Goal: Information Seeking & Learning: Learn about a topic

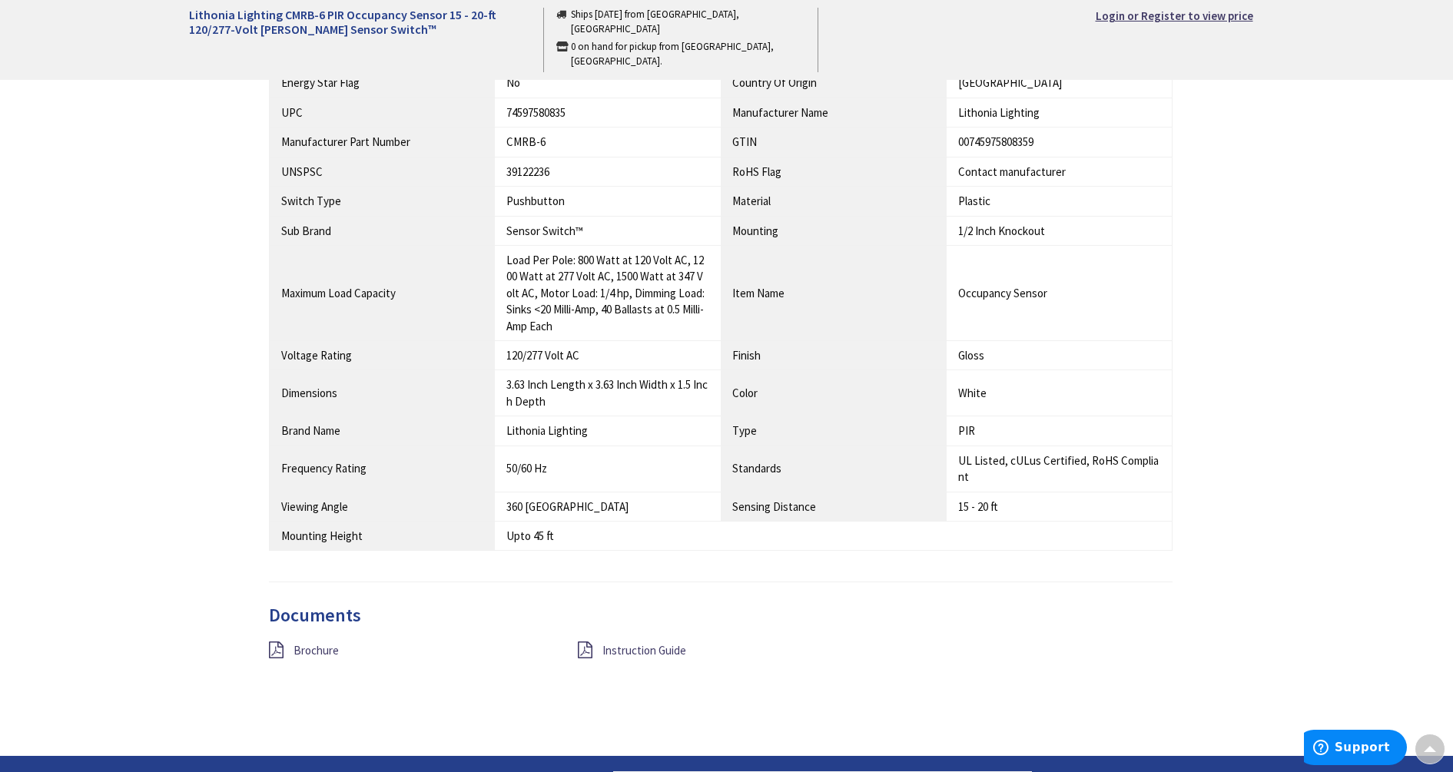
scroll to position [1057, 0]
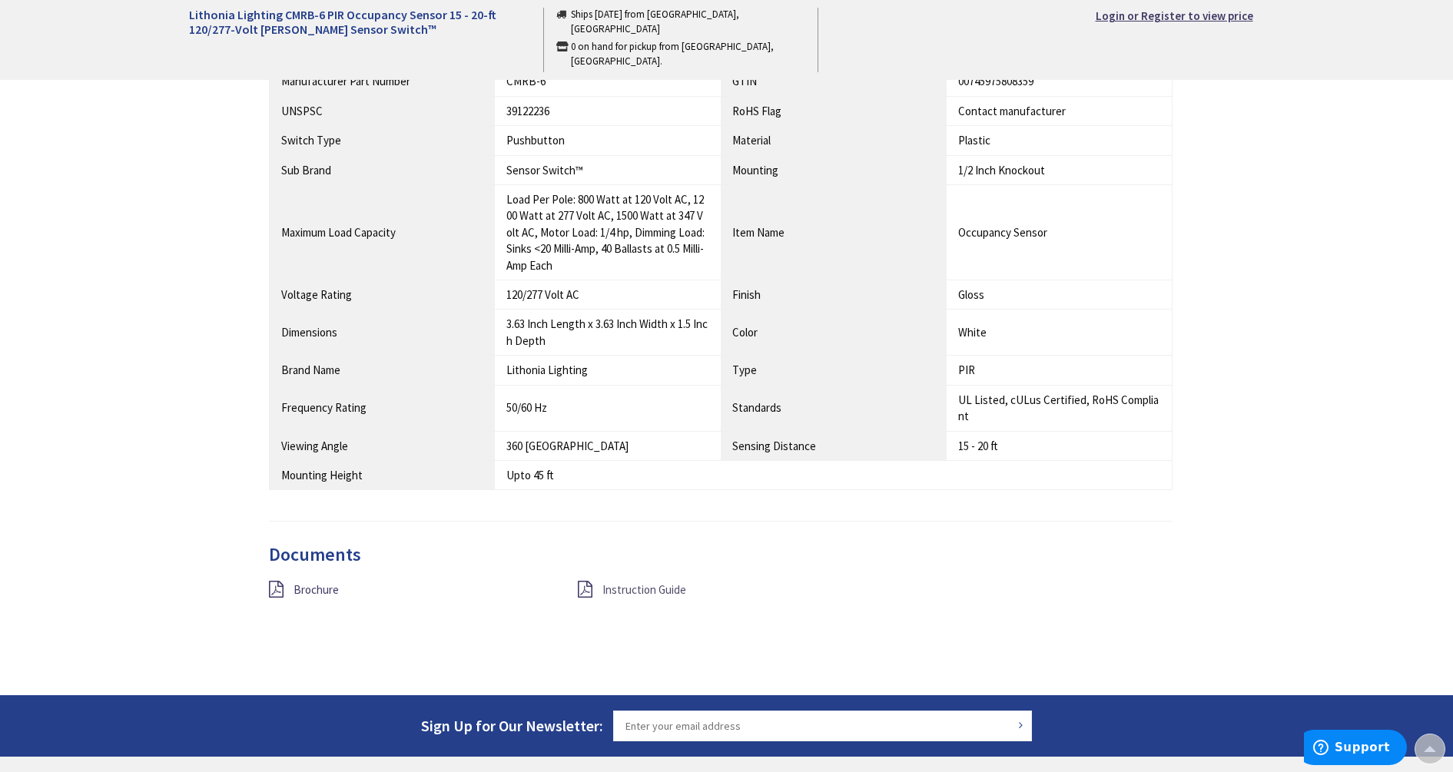
click at [651, 588] on span "Instruction Guide" at bounding box center [644, 590] width 84 height 15
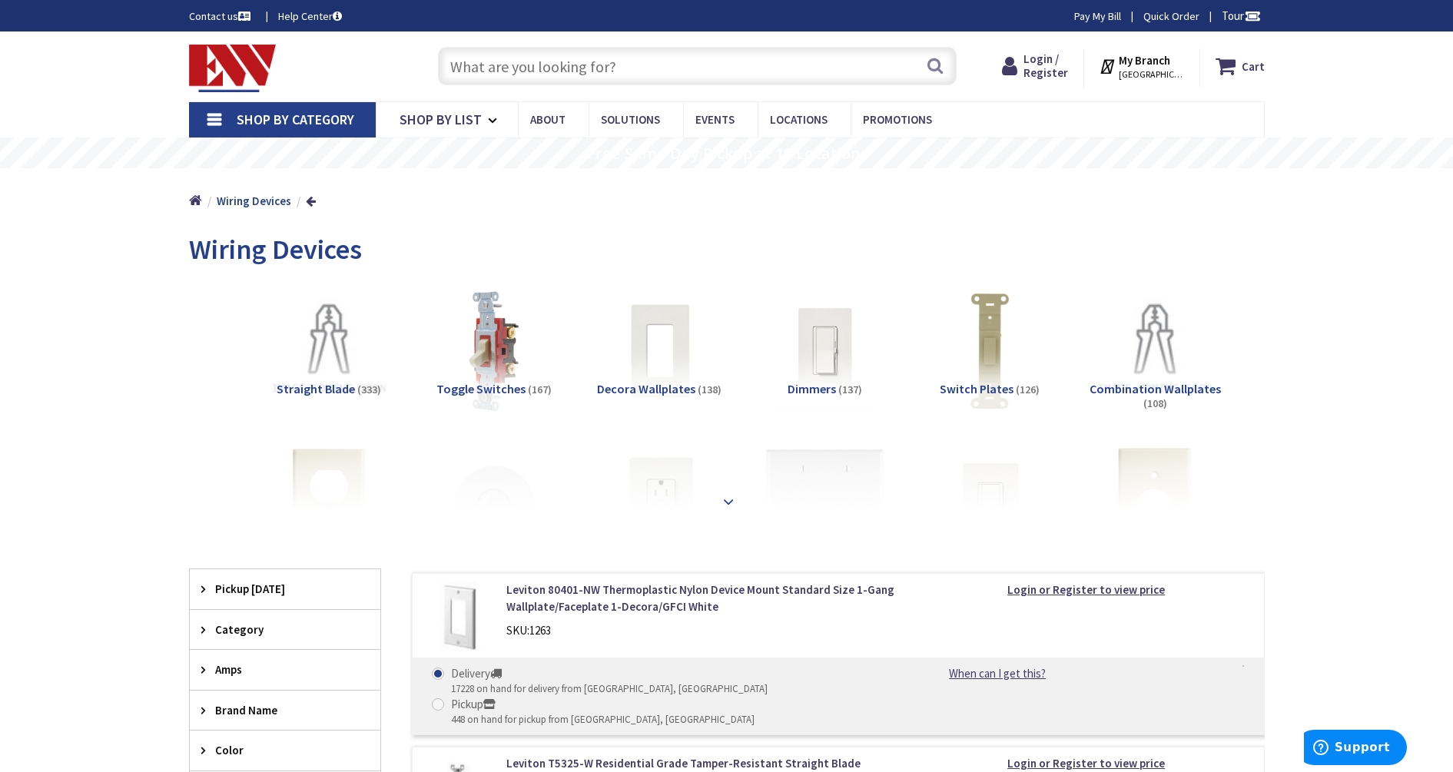
click at [729, 499] on strong at bounding box center [728, 501] width 18 height 17
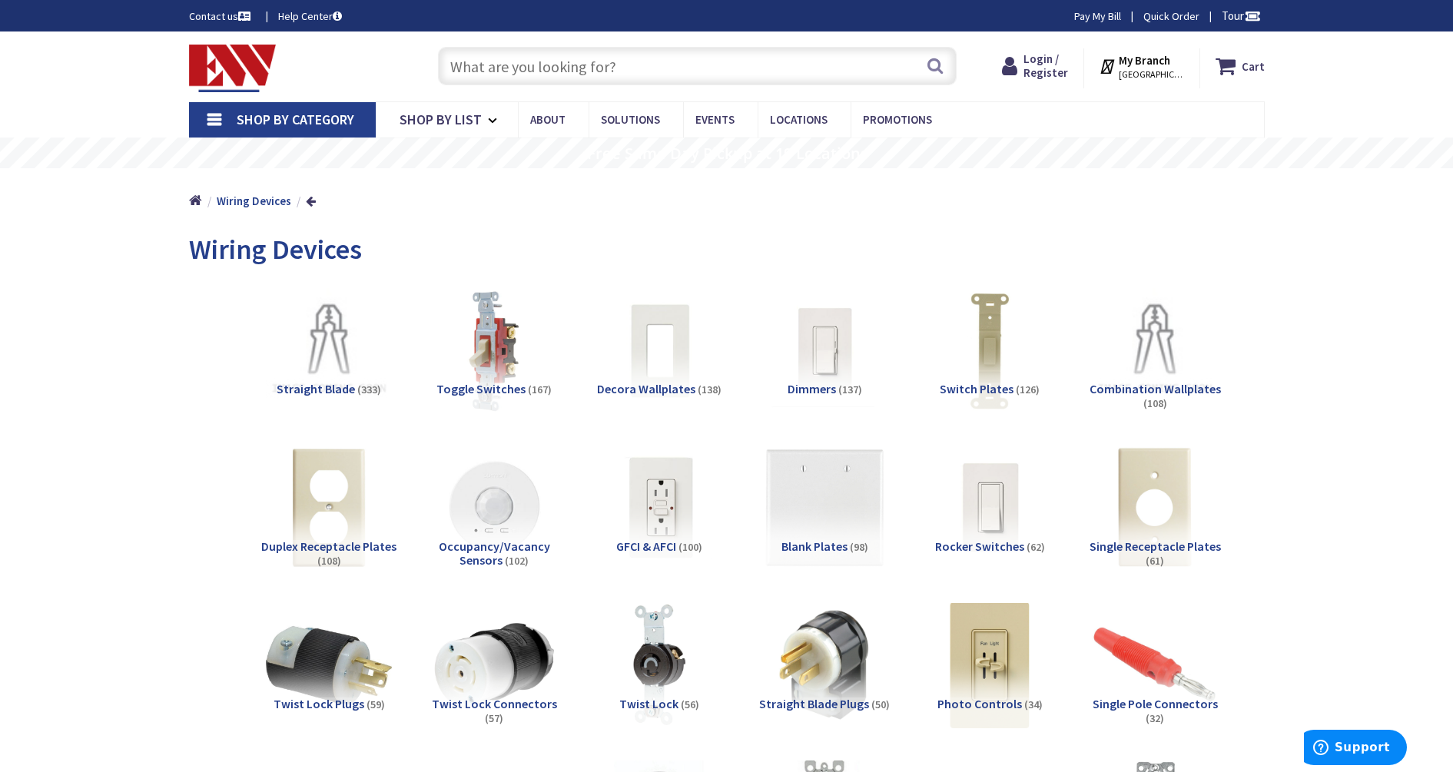
click at [498, 537] on img at bounding box center [493, 507] width 139 height 139
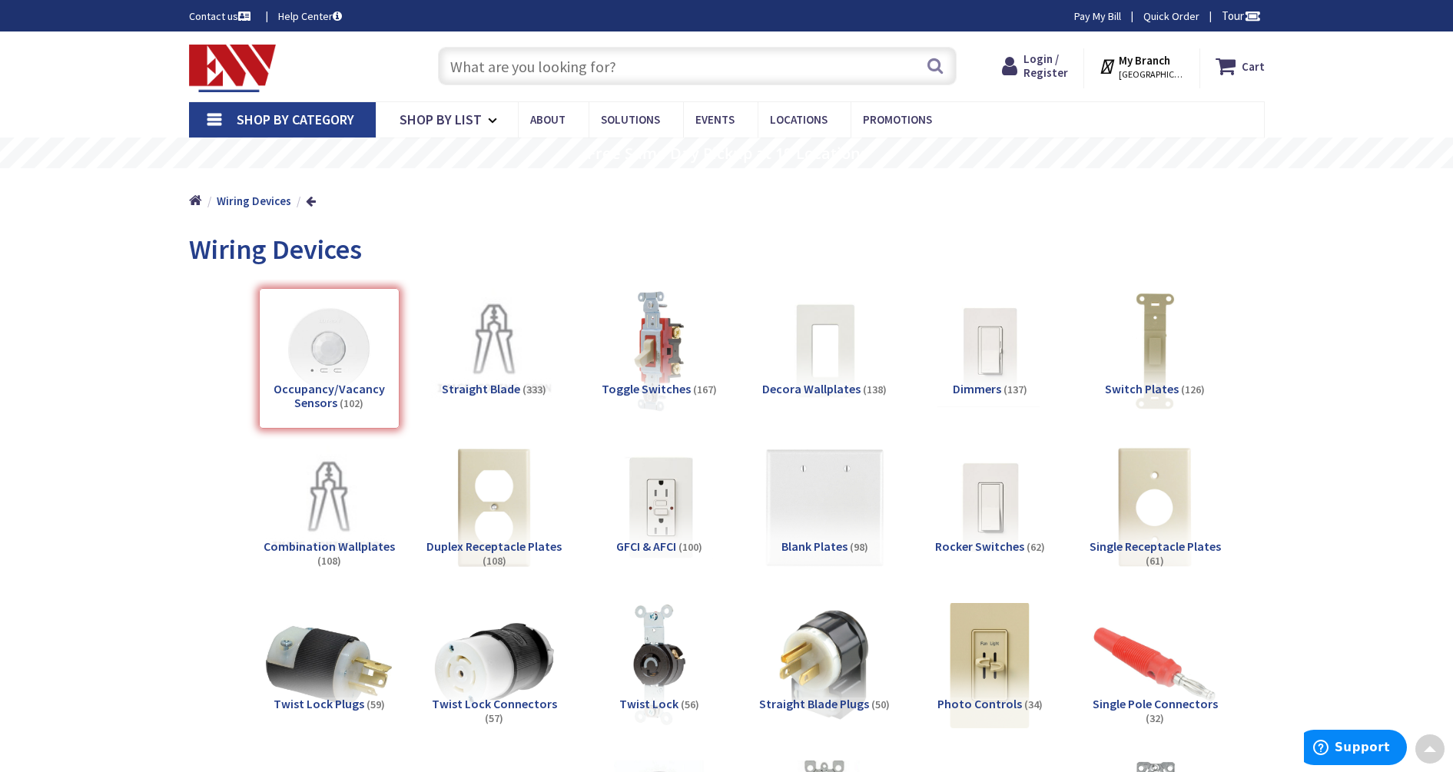
scroll to position [1736, 0]
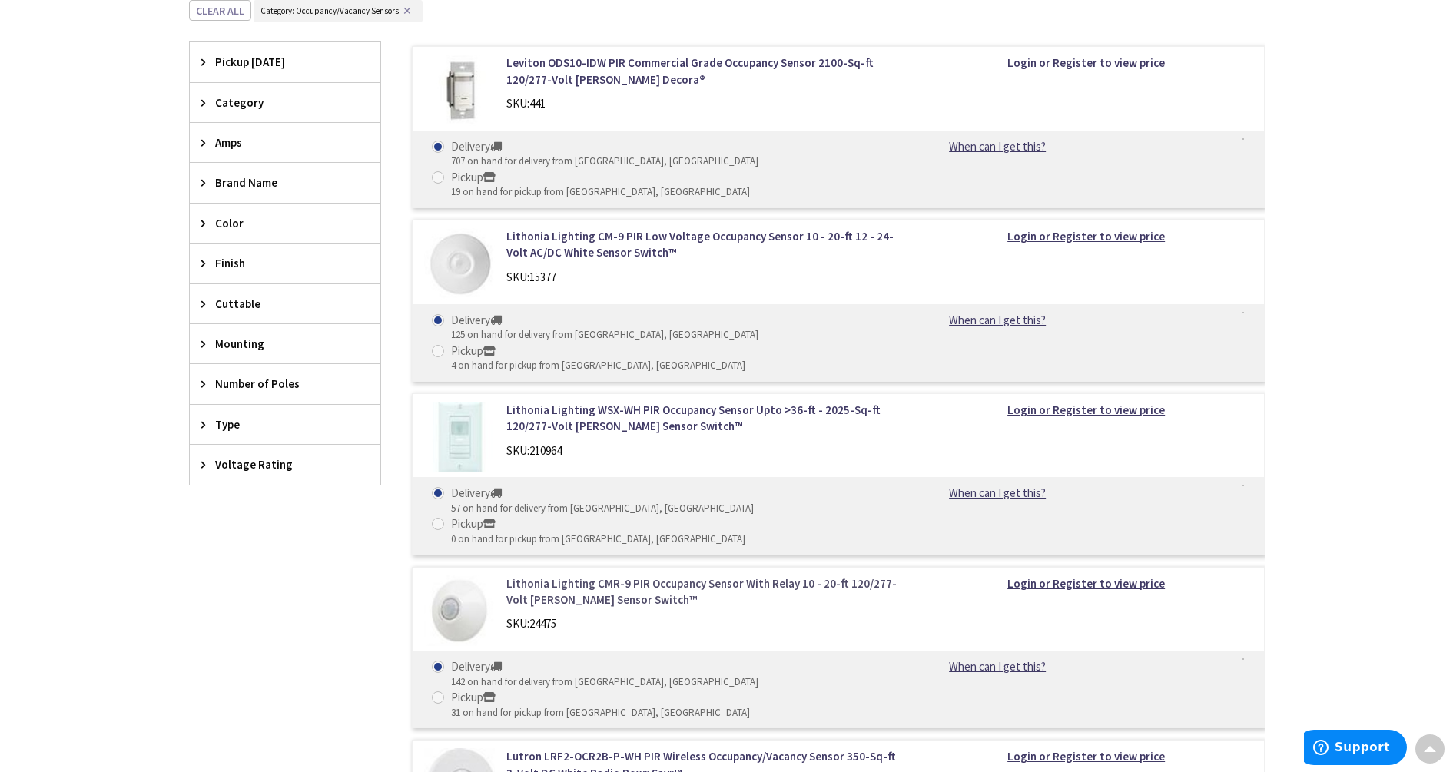
click at [736, 576] on link "Lithonia Lighting CMR-9 PIR Occupancy Sensor With Relay 10 - 20-ft 120/277-Volt…" at bounding box center [701, 592] width 391 height 33
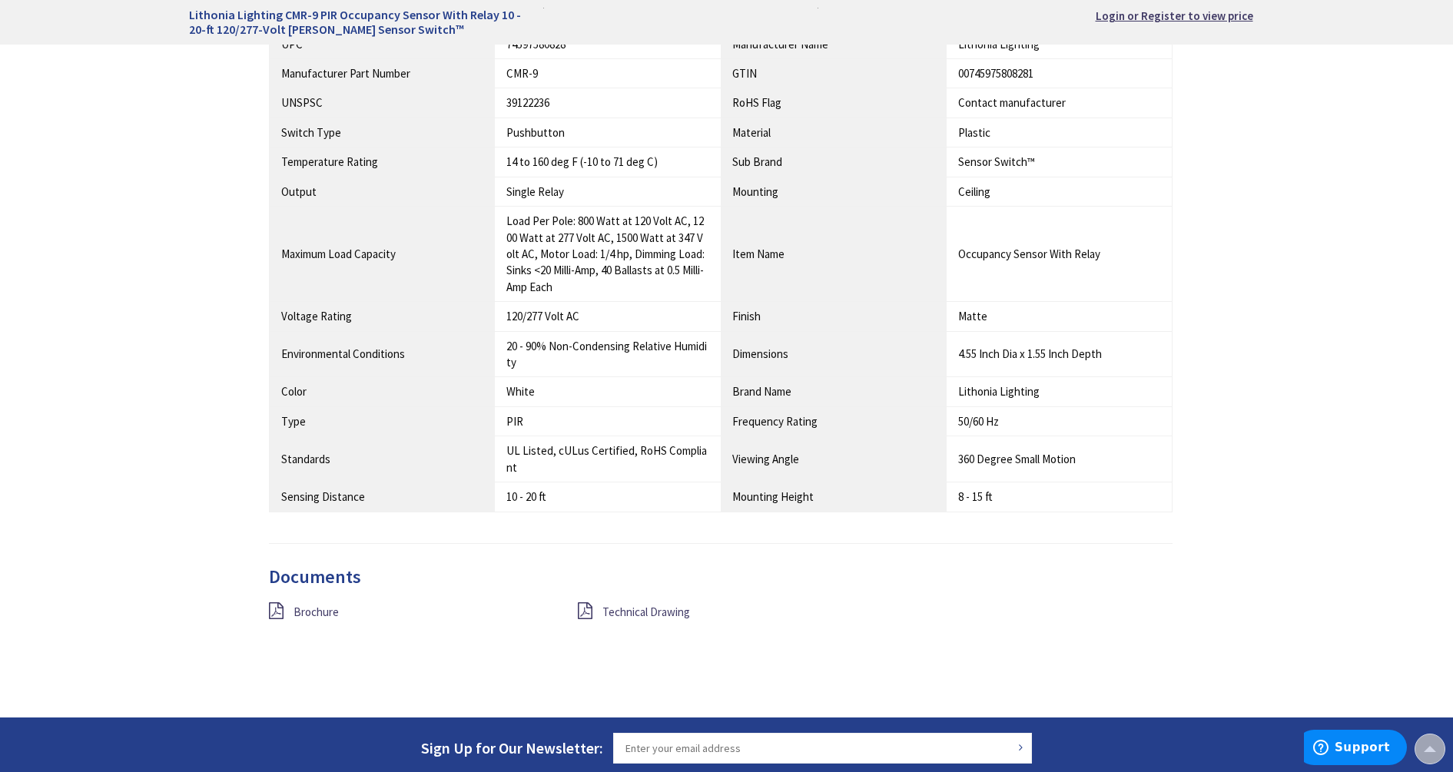
scroll to position [1153, 0]
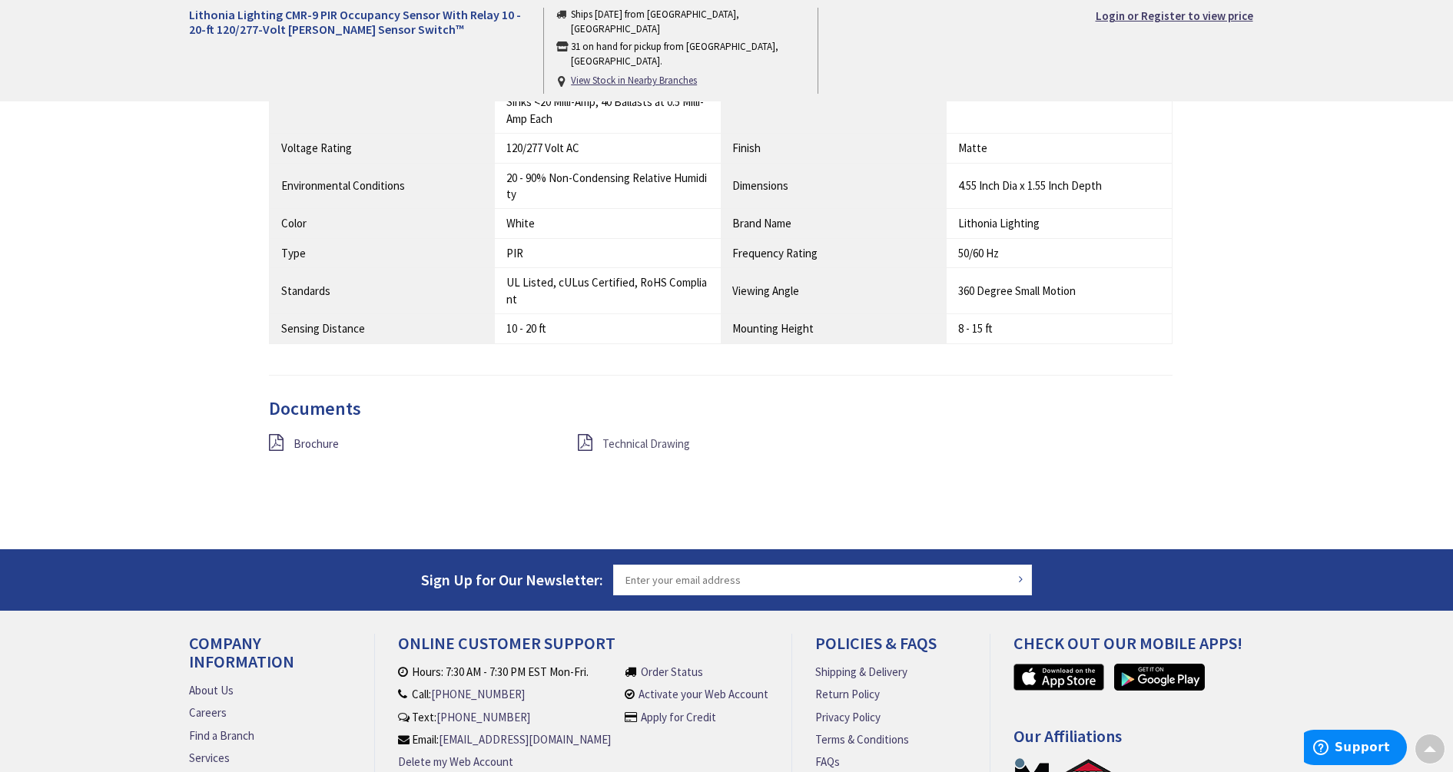
click at [614, 442] on span "Technical Drawing" at bounding box center [646, 443] width 88 height 15
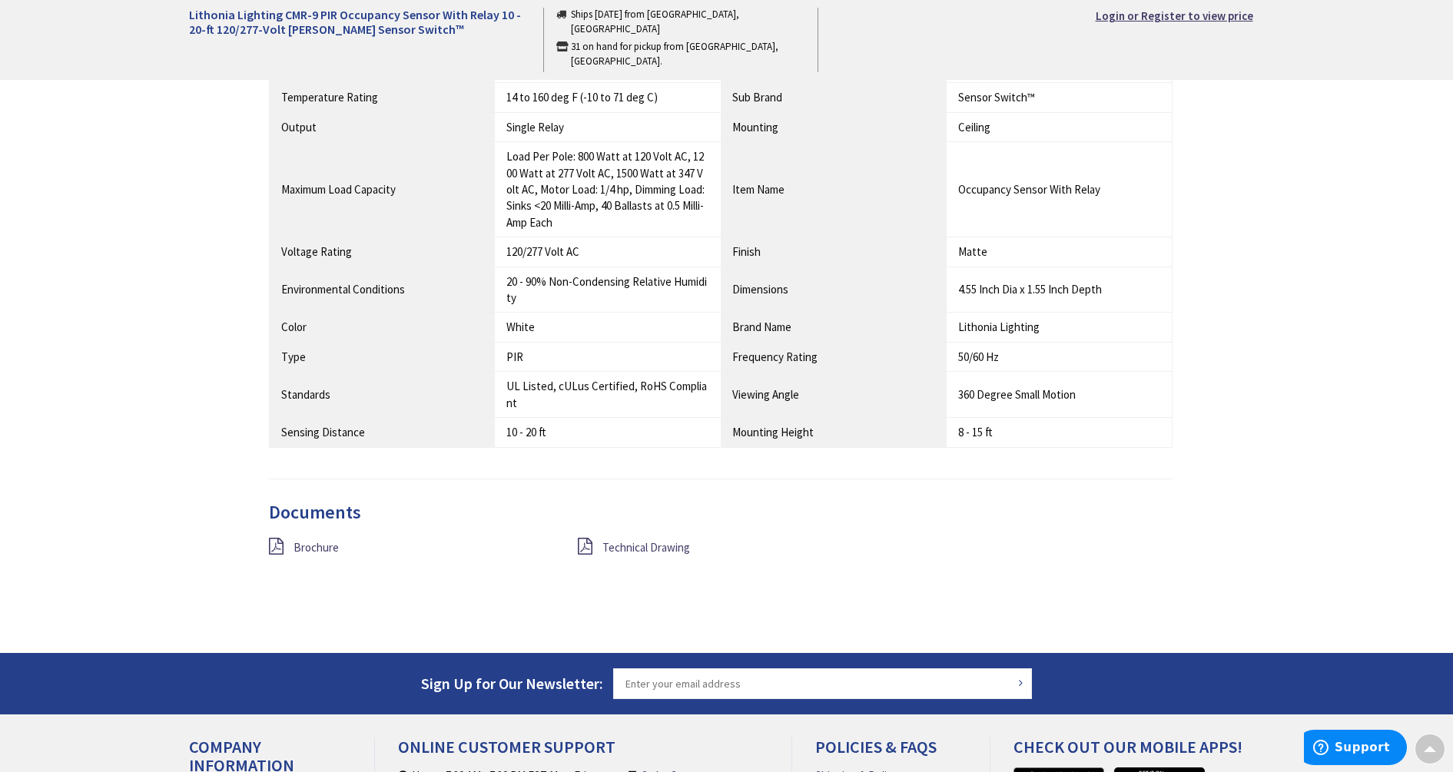
scroll to position [761, 0]
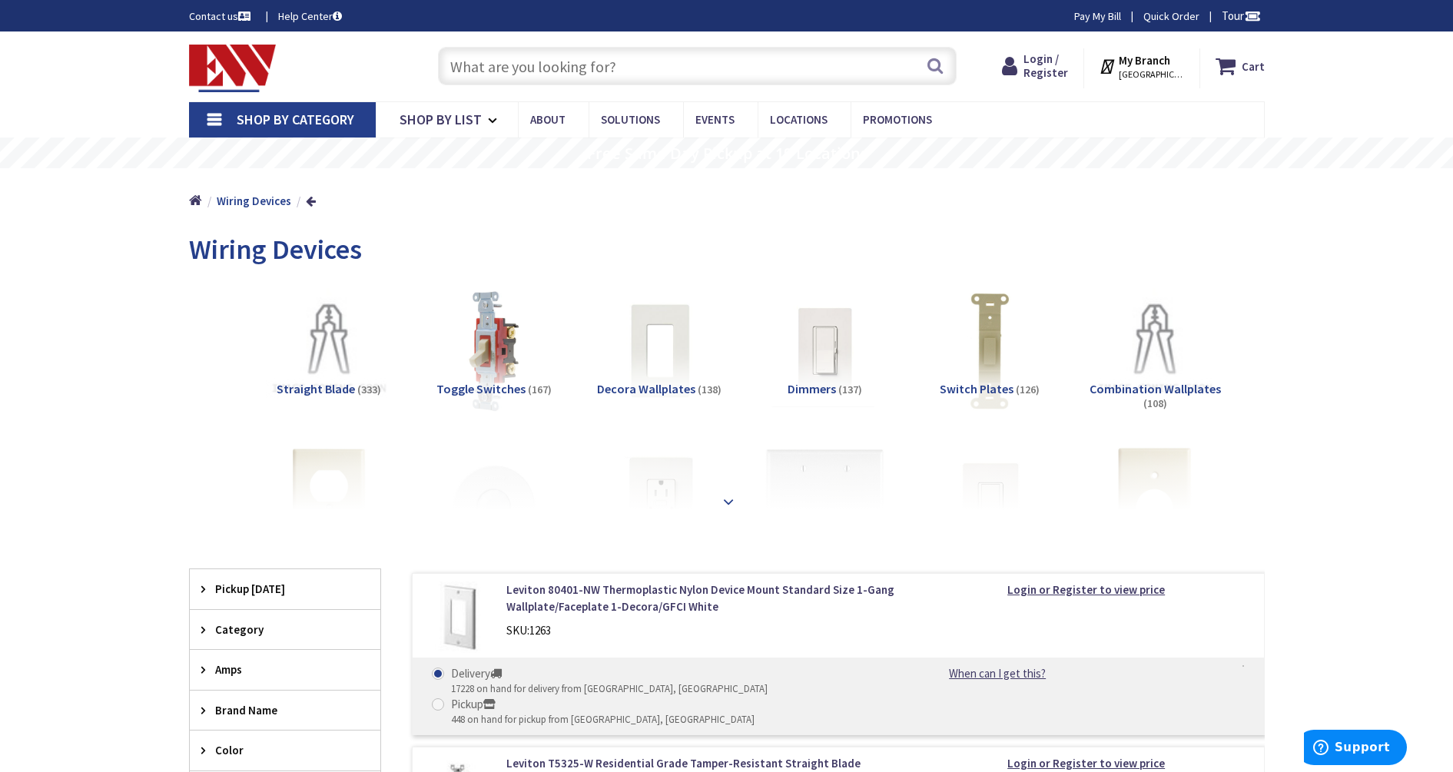
click at [728, 499] on strong at bounding box center [728, 501] width 18 height 17
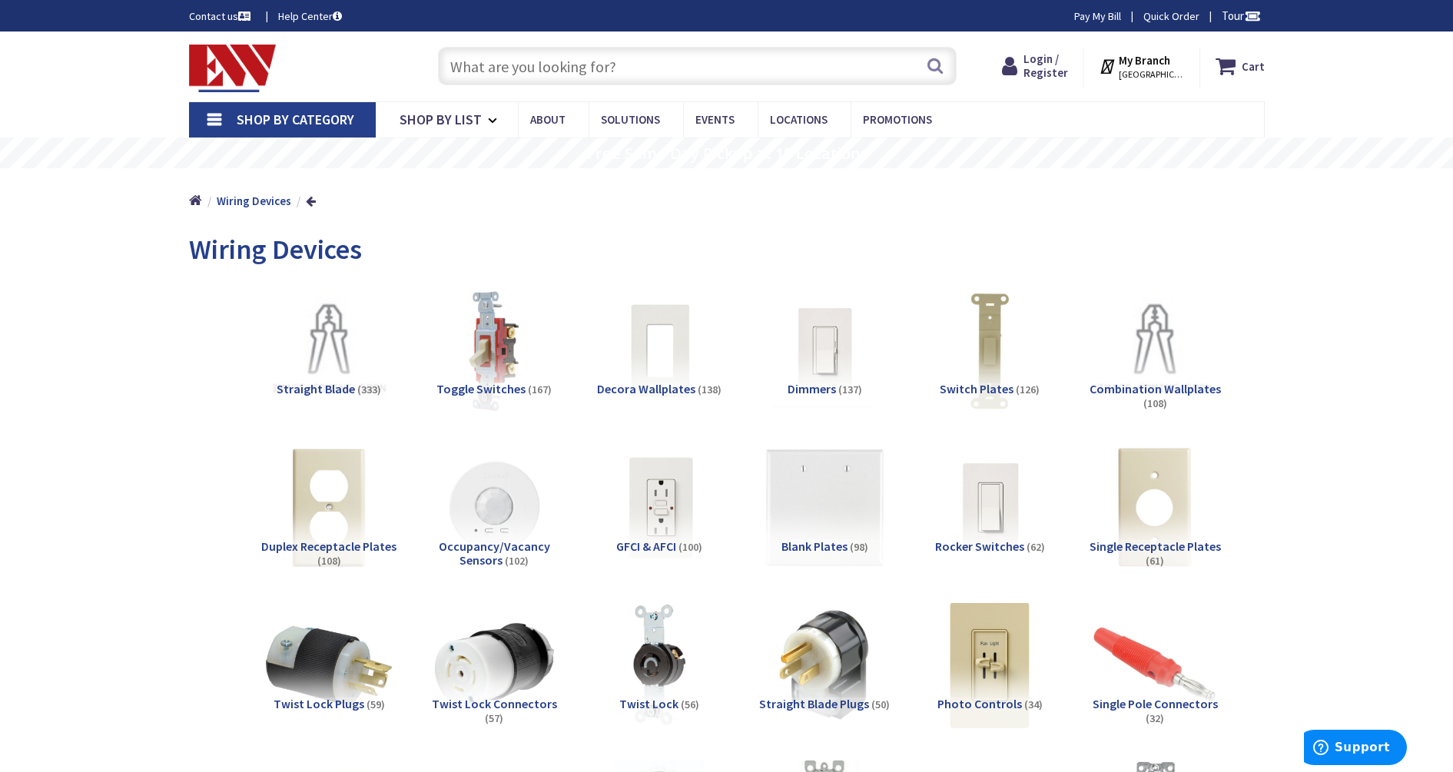
click at [499, 525] on img at bounding box center [493, 507] width 139 height 139
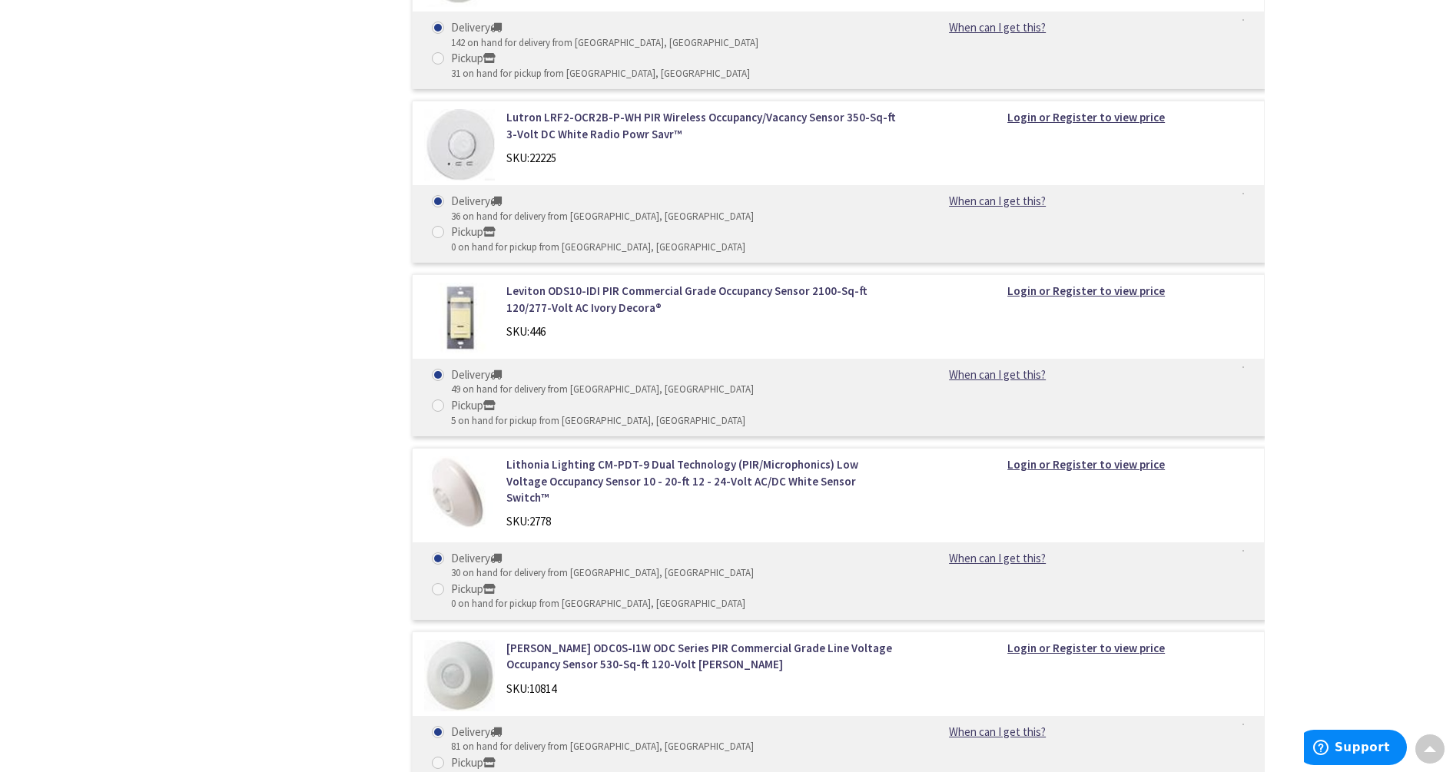
scroll to position [2408, 0]
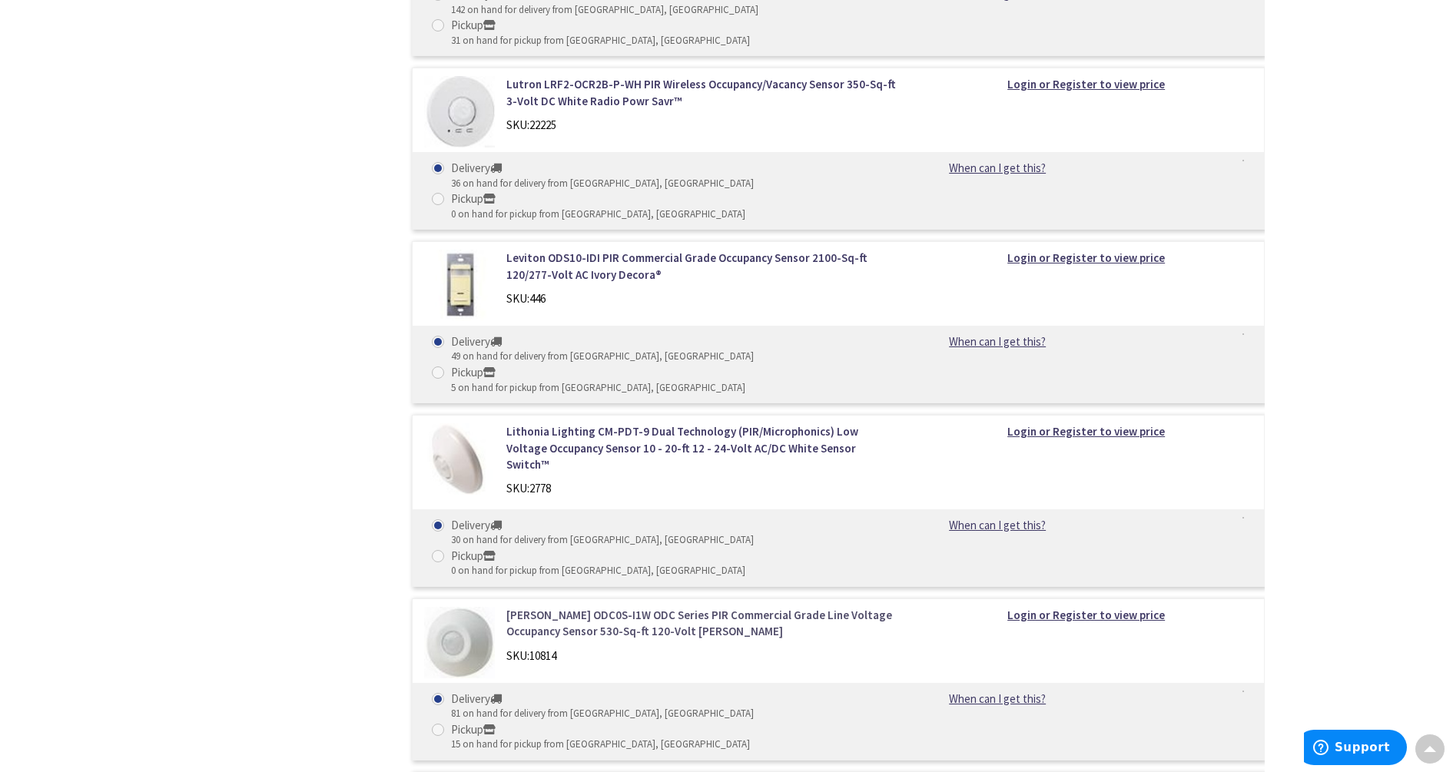
click at [661, 607] on link "[PERSON_NAME] ODC0S-I1W ODC Series PIR Commercial Grade Line Voltage Occupancy …" at bounding box center [701, 623] width 391 height 33
